Goal: Find specific page/section: Find specific page/section

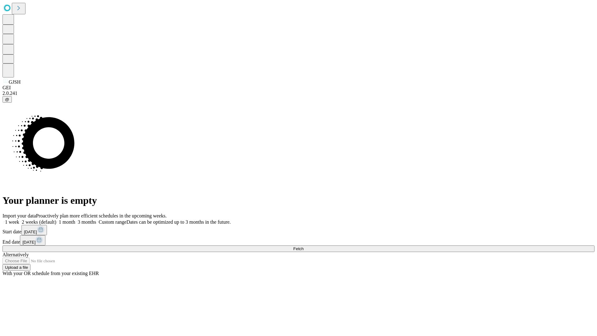
click at [303, 246] on span "Fetch" at bounding box center [298, 248] width 10 height 5
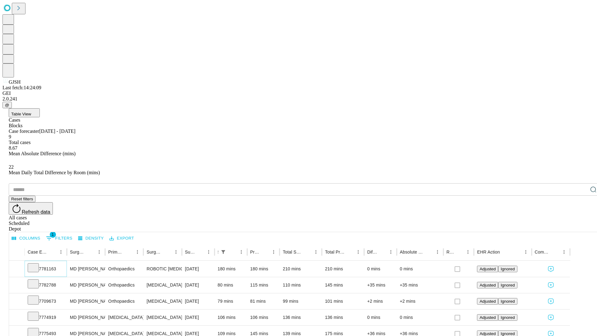
click at [36, 264] on icon at bounding box center [33, 267] width 6 height 6
